Goal: Find specific page/section: Find specific page/section

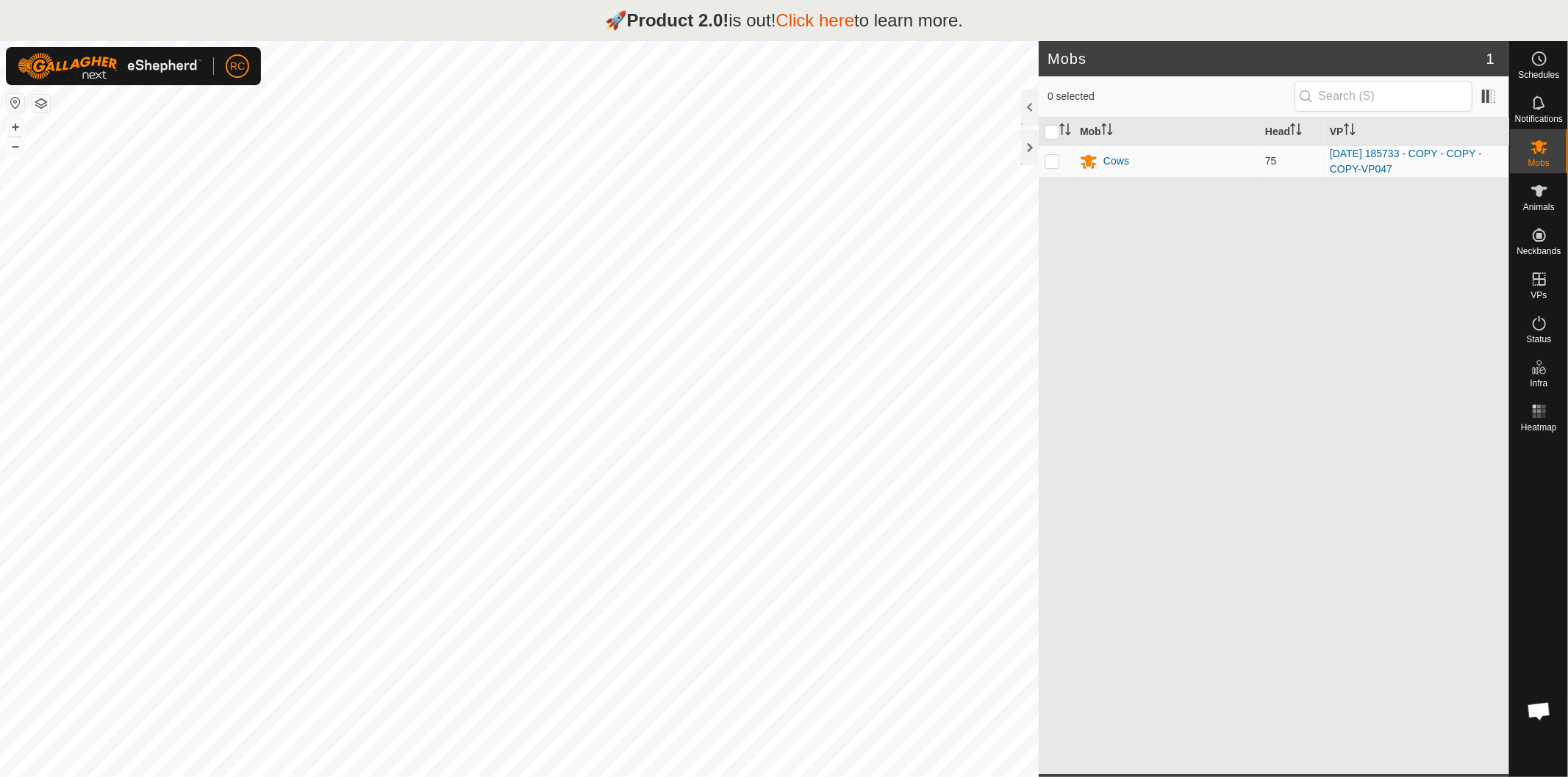
click at [814, 18] on link "Click here" at bounding box center [814, 20] width 78 height 20
click at [1557, 15] on div "🚀 Product 2.0! is out! Click here to learn more." at bounding box center [784, 21] width 1568 height 42
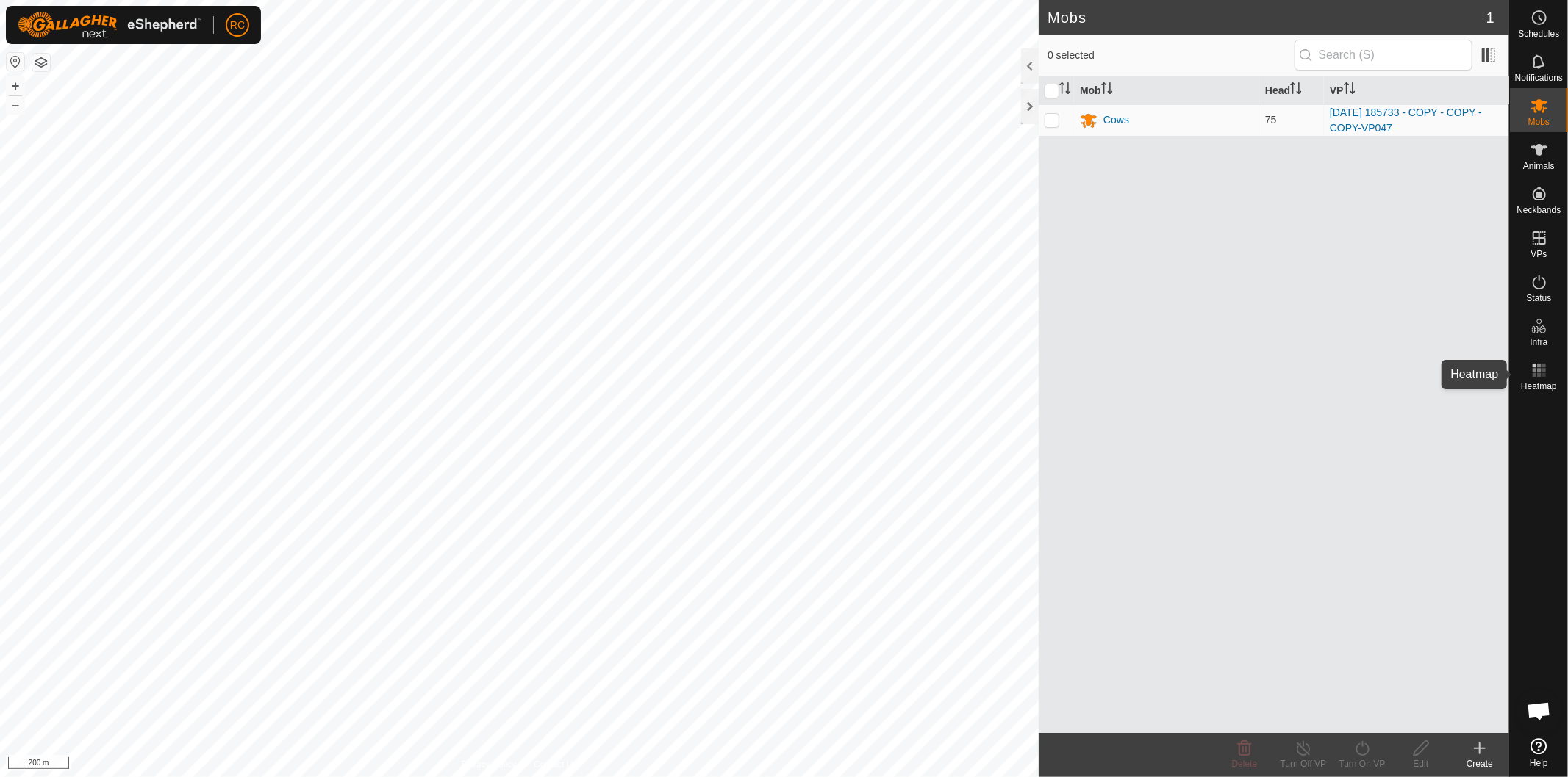
click at [1540, 370] on rect at bounding box center [1539, 370] width 4 height 4
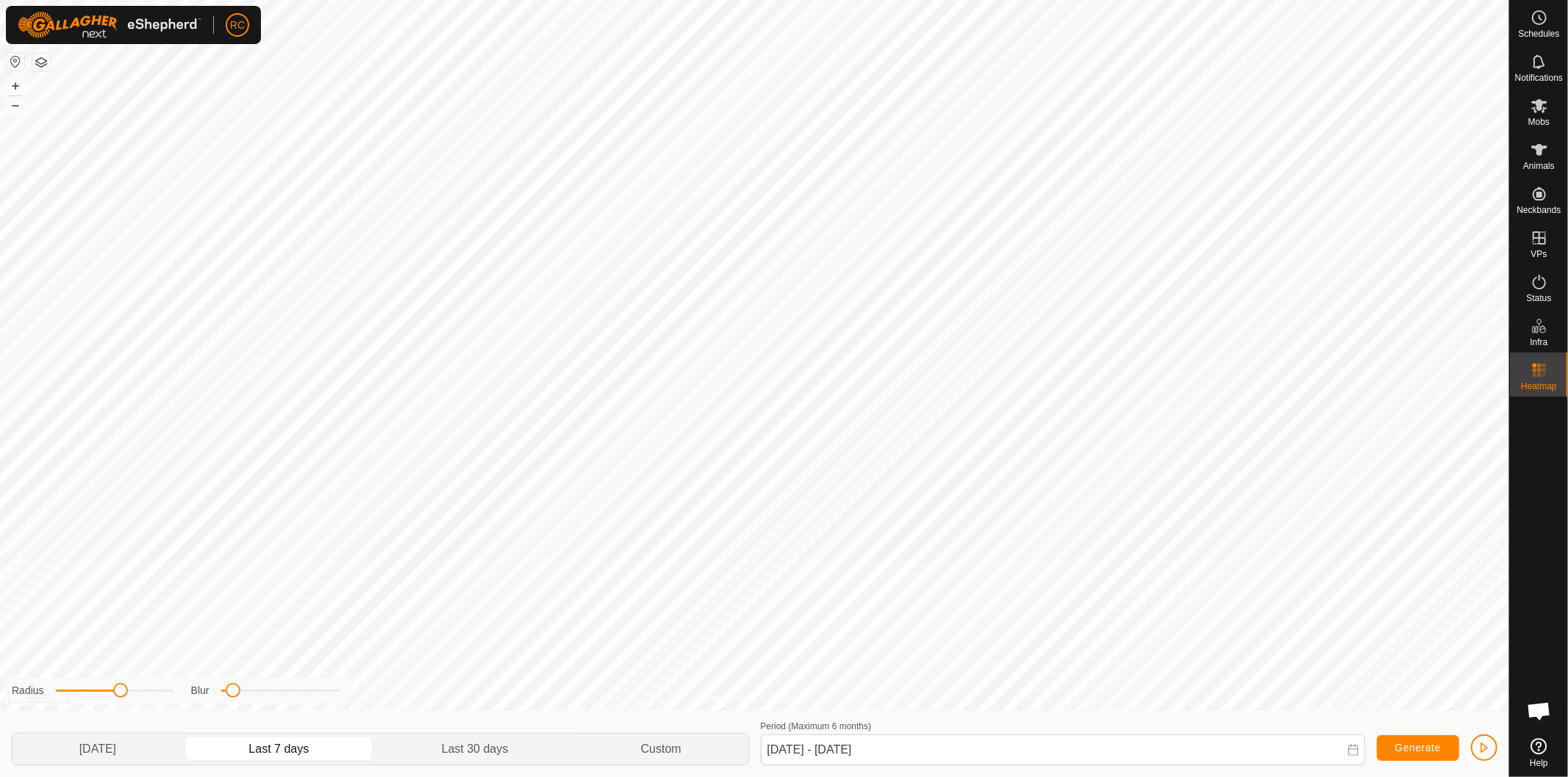
click at [1540, 370] on rect at bounding box center [1539, 370] width 4 height 4
click at [1531, 111] on icon at bounding box center [1539, 106] width 18 height 18
